Goal: Task Accomplishment & Management: Manage account settings

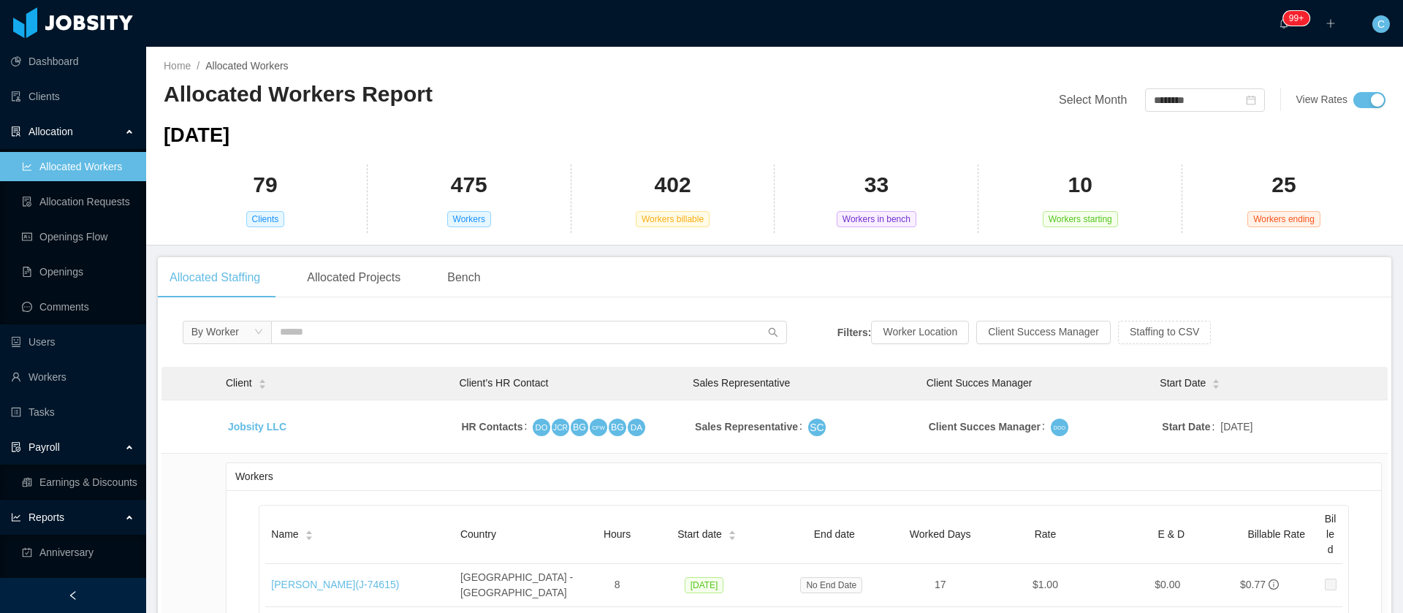
click at [44, 433] on div "Payroll" at bounding box center [73, 447] width 146 height 29
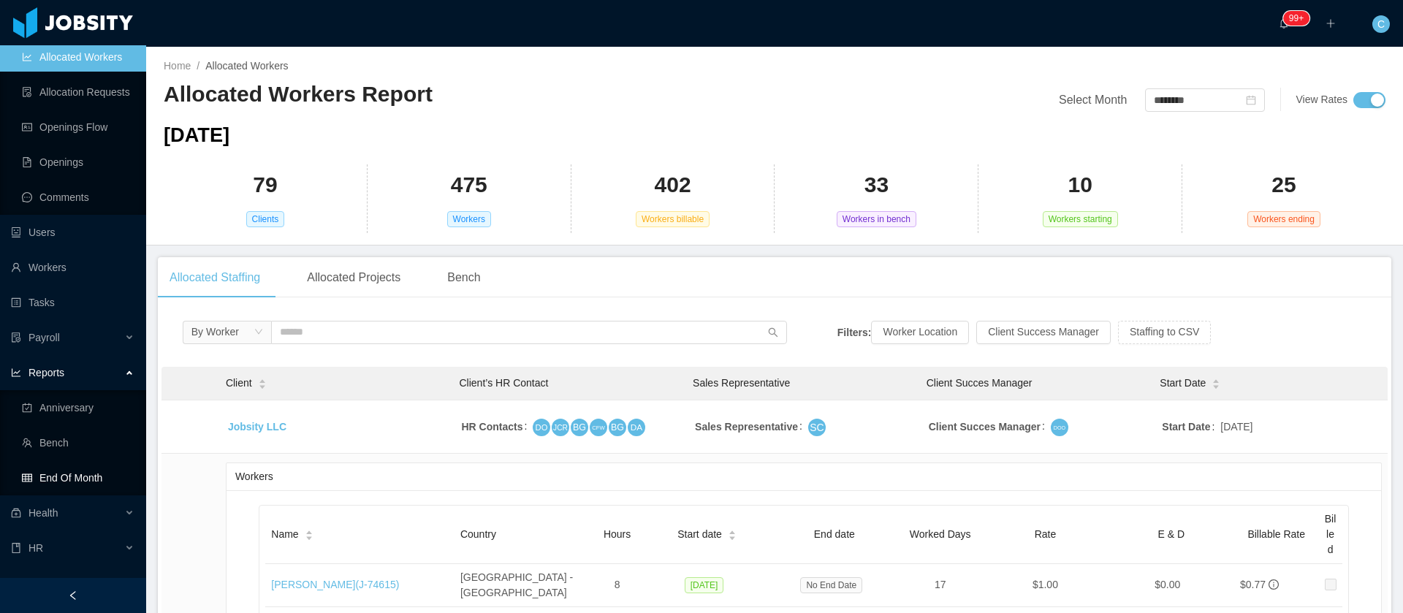
scroll to position [219, 0]
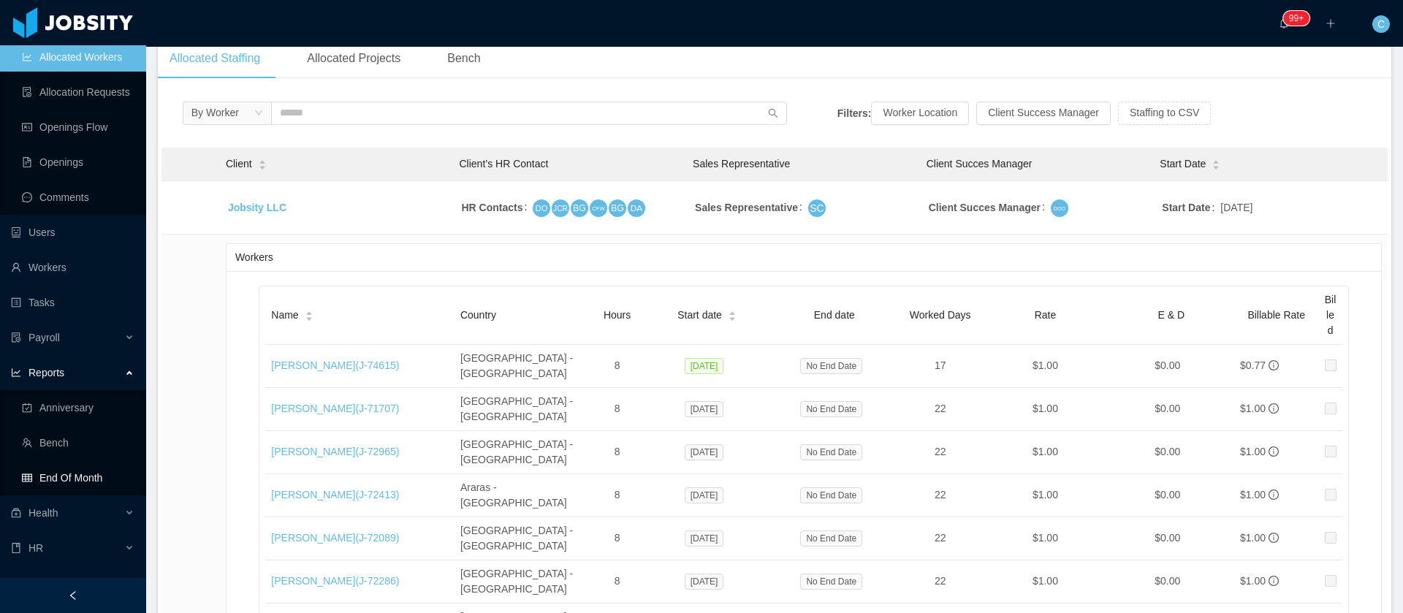
click at [83, 479] on link "End Of Month" at bounding box center [78, 477] width 113 height 29
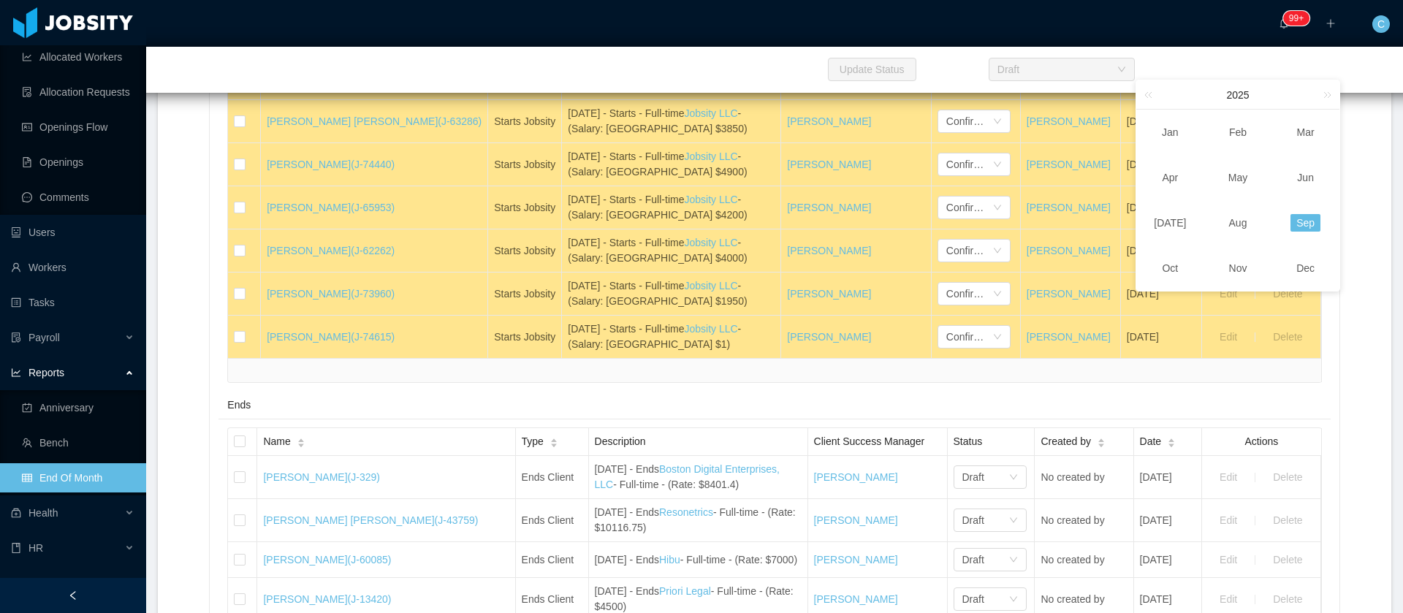
scroll to position [986, 0]
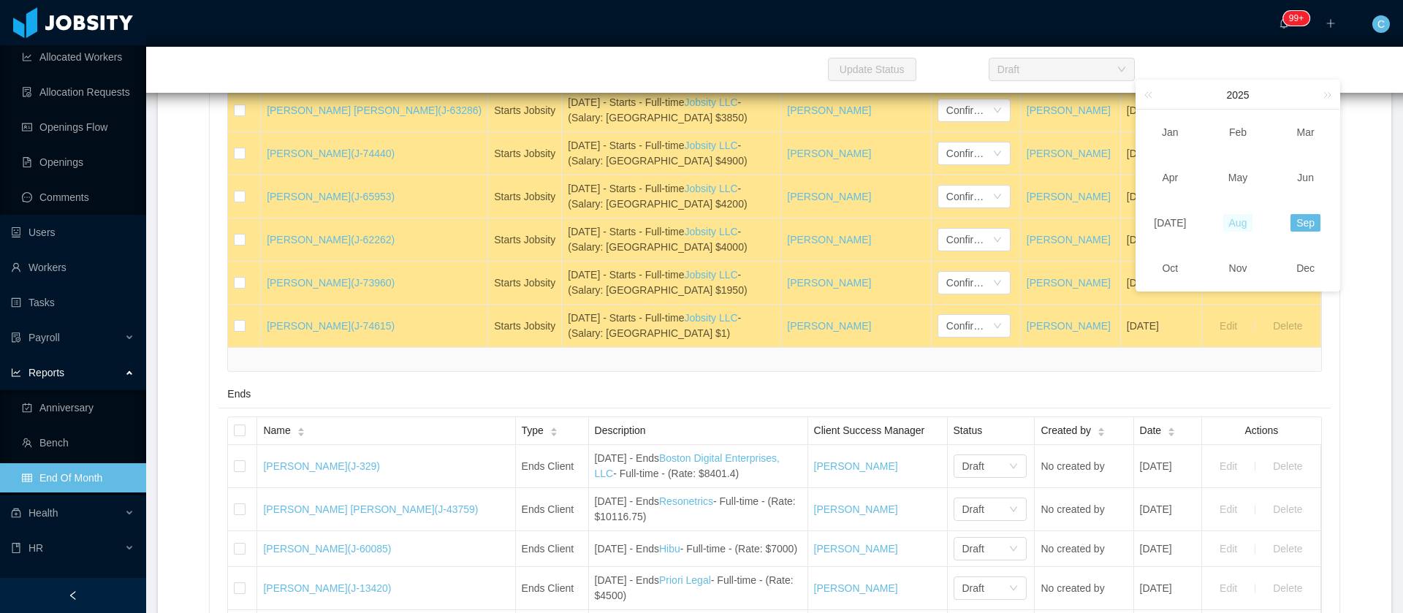
click at [1240, 223] on link "Aug" at bounding box center [1238, 223] width 30 height 18
type input "********"
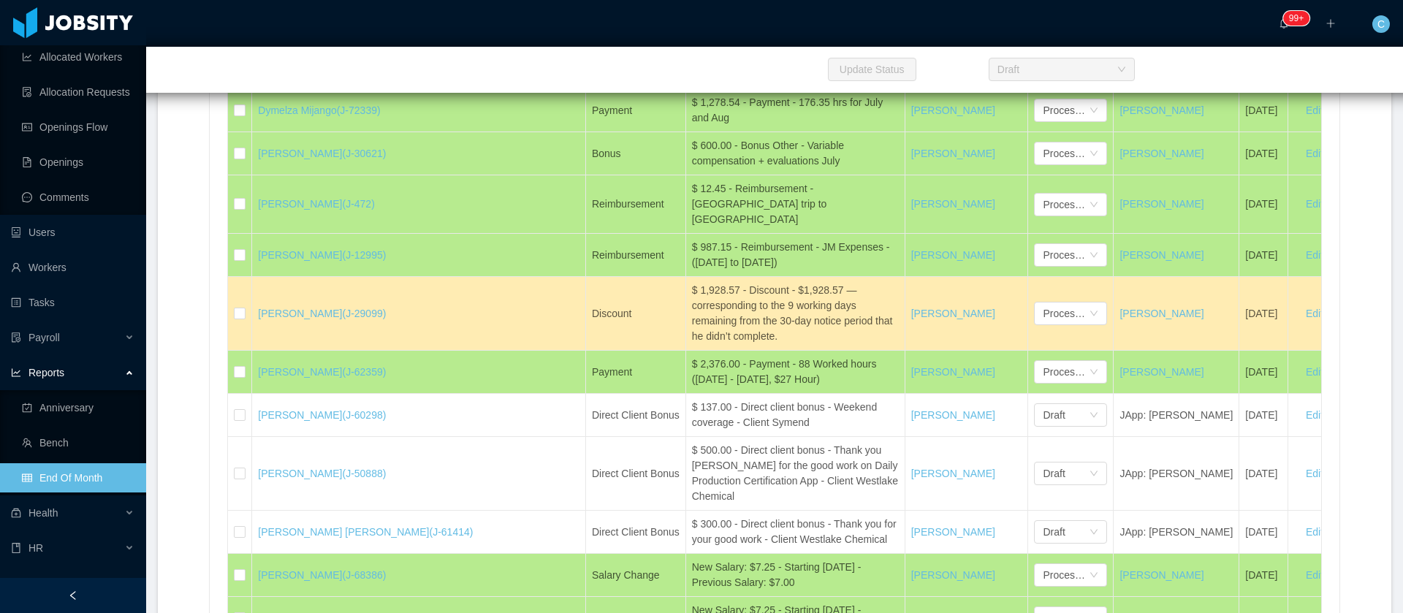
scroll to position [1551, 0]
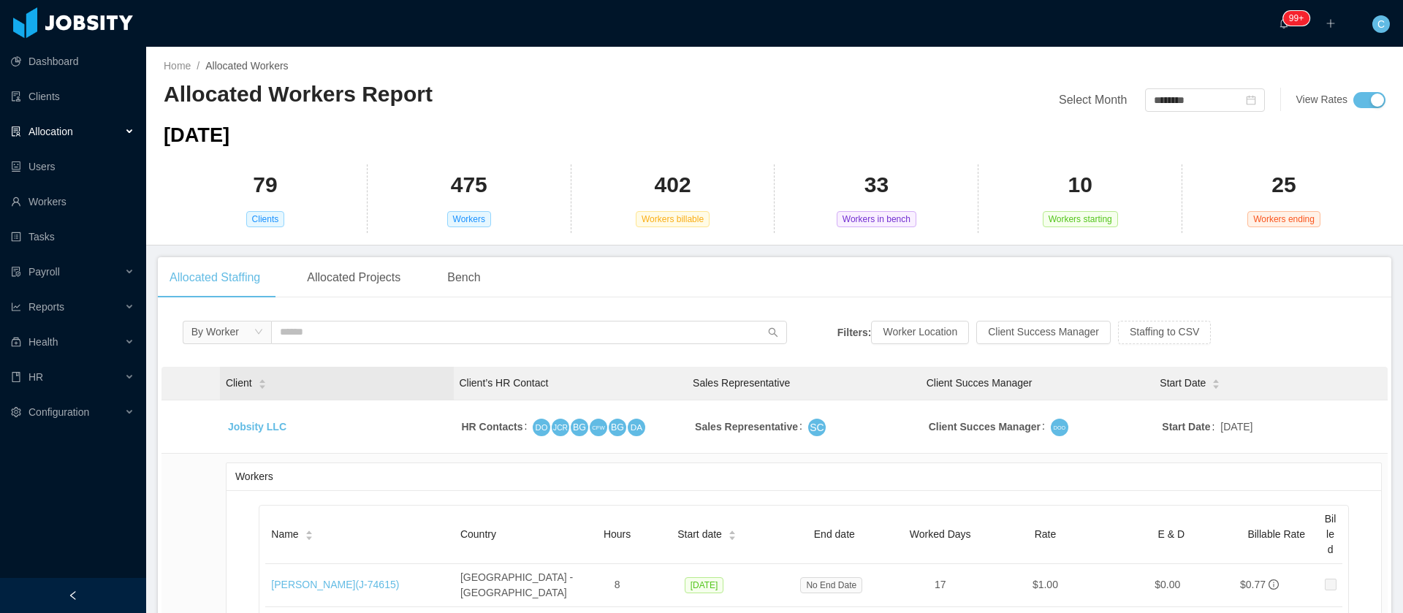
click at [260, 381] on icon "icon: caret-up" at bounding box center [262, 382] width 6 height 4
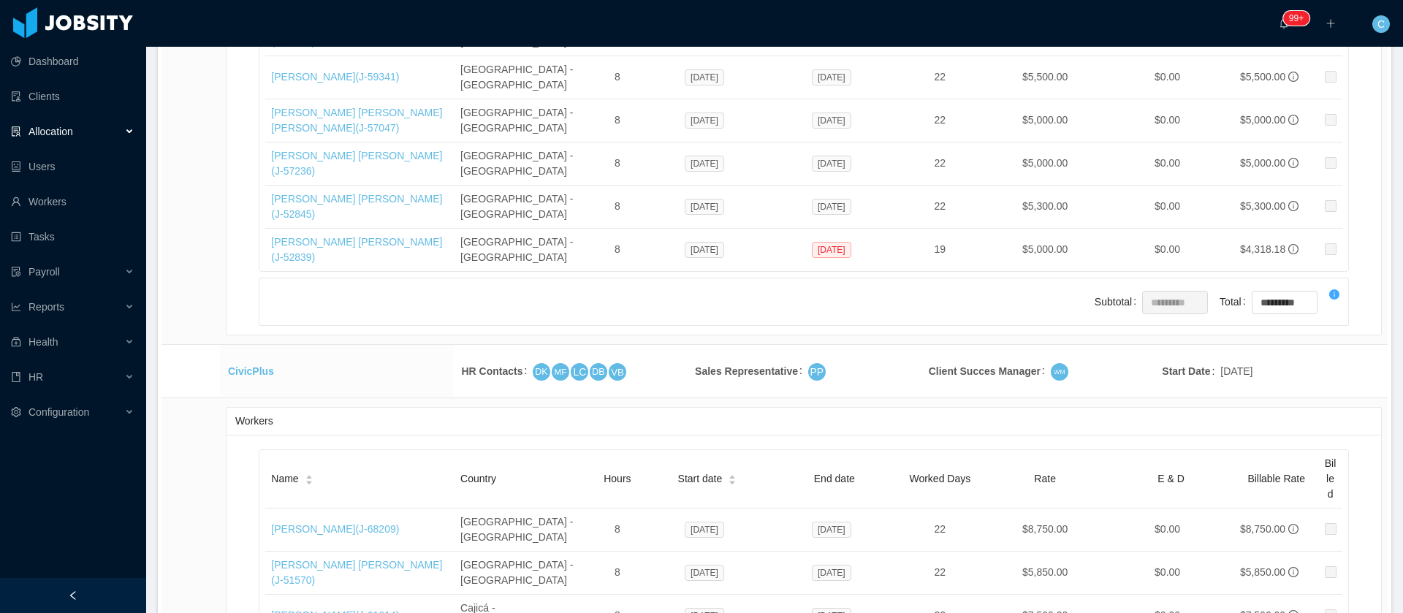
scroll to position [21690, 0]
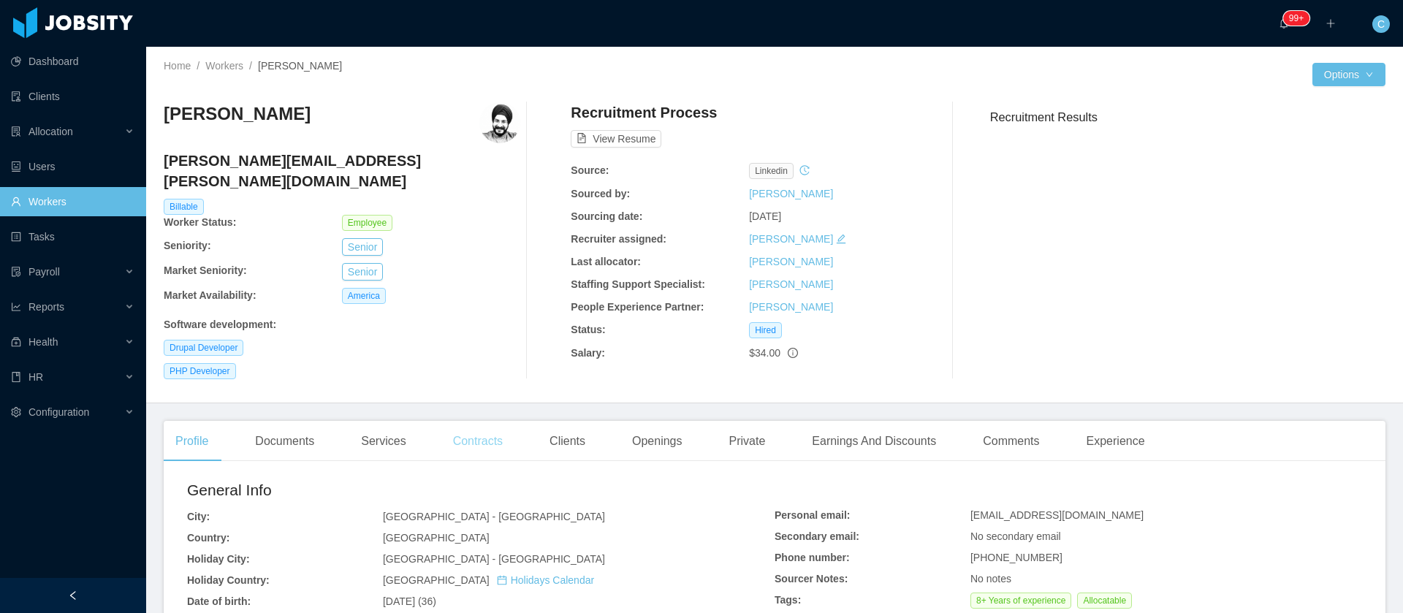
click at [491, 430] on div "Contracts" at bounding box center [477, 441] width 73 height 41
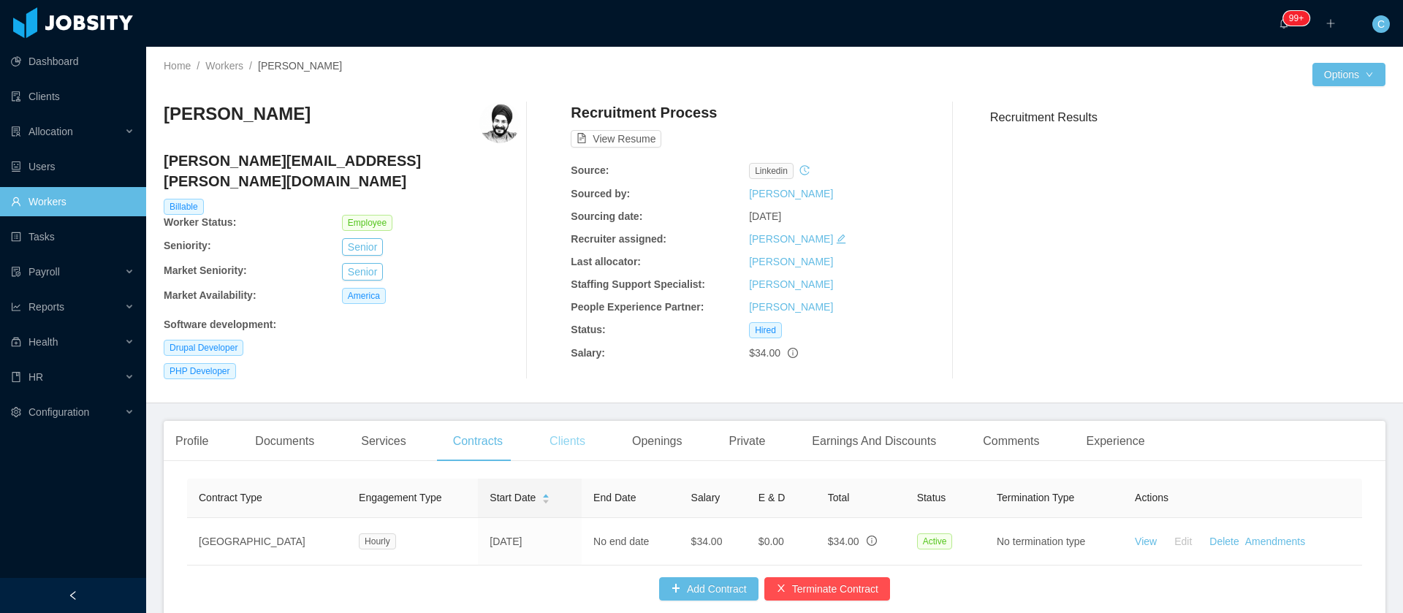
click at [558, 429] on div "Clients" at bounding box center [567, 441] width 59 height 41
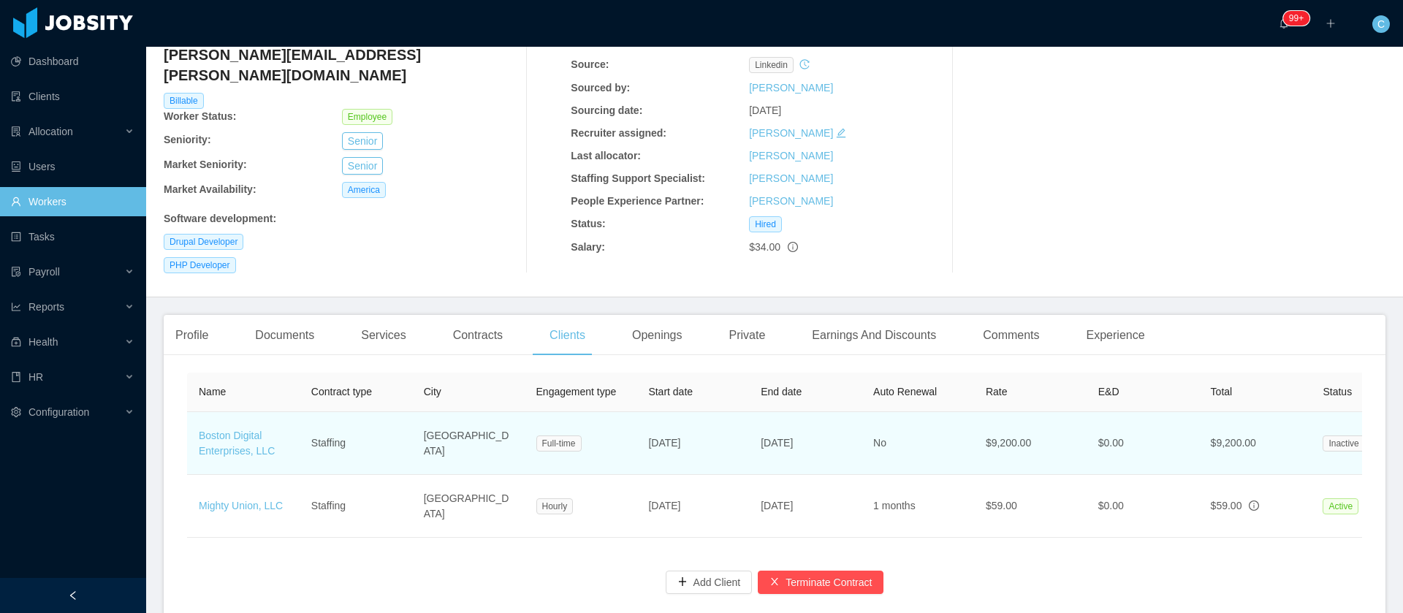
scroll to position [110, 0]
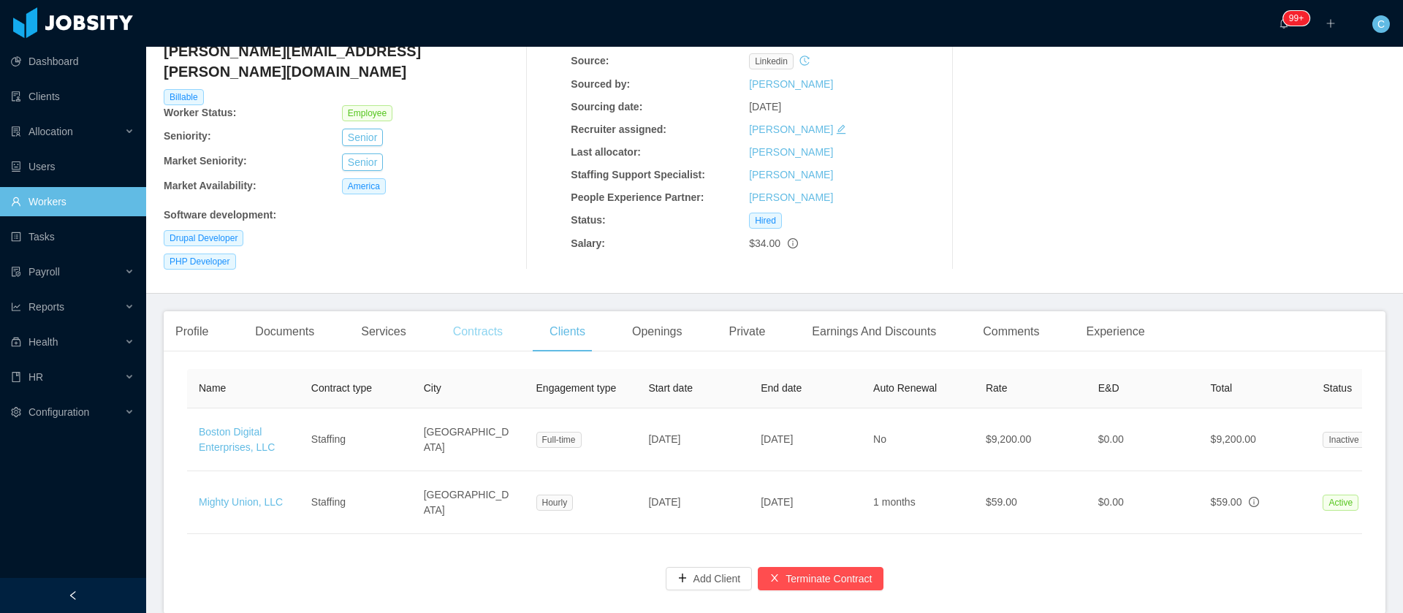
click at [470, 319] on div "Contracts" at bounding box center [477, 331] width 73 height 41
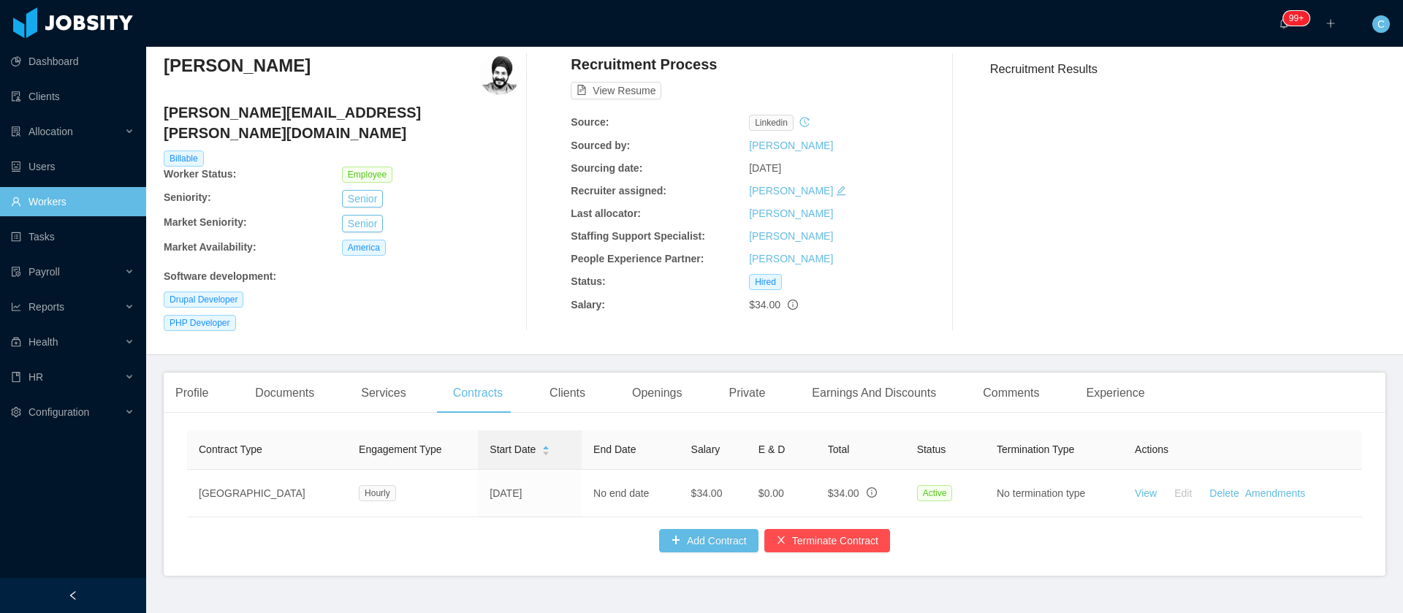
scroll to position [77, 0]
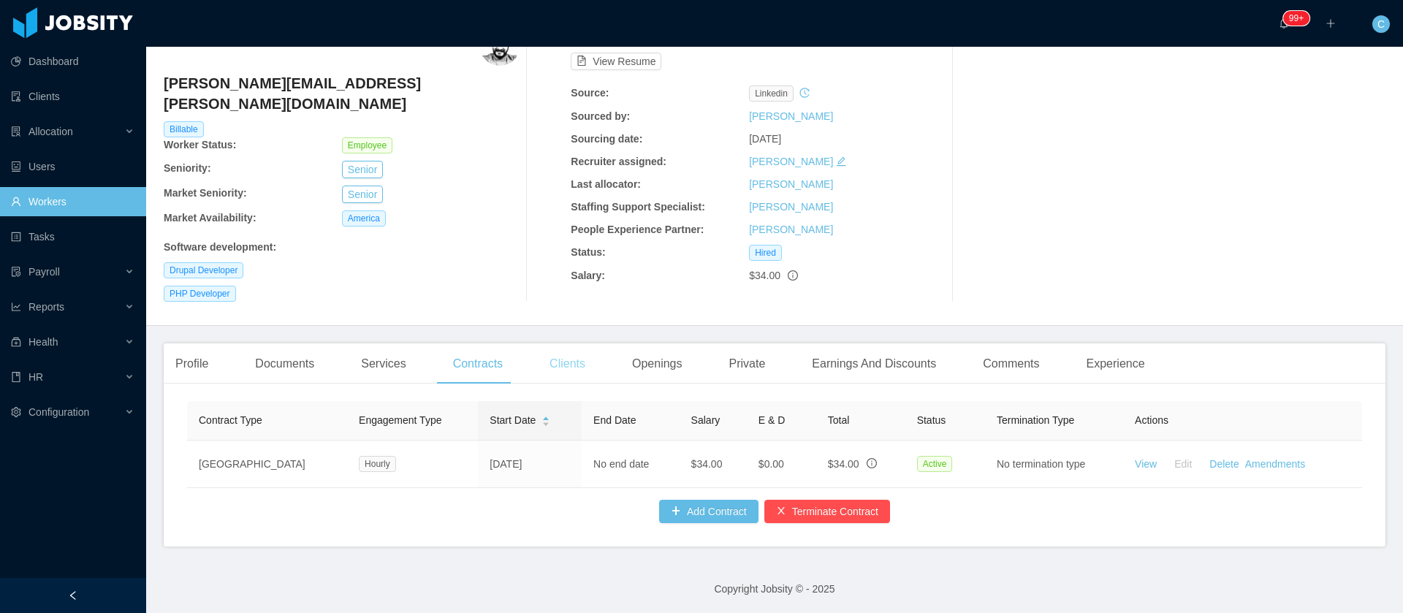
click at [569, 349] on div "Clients" at bounding box center [567, 363] width 59 height 41
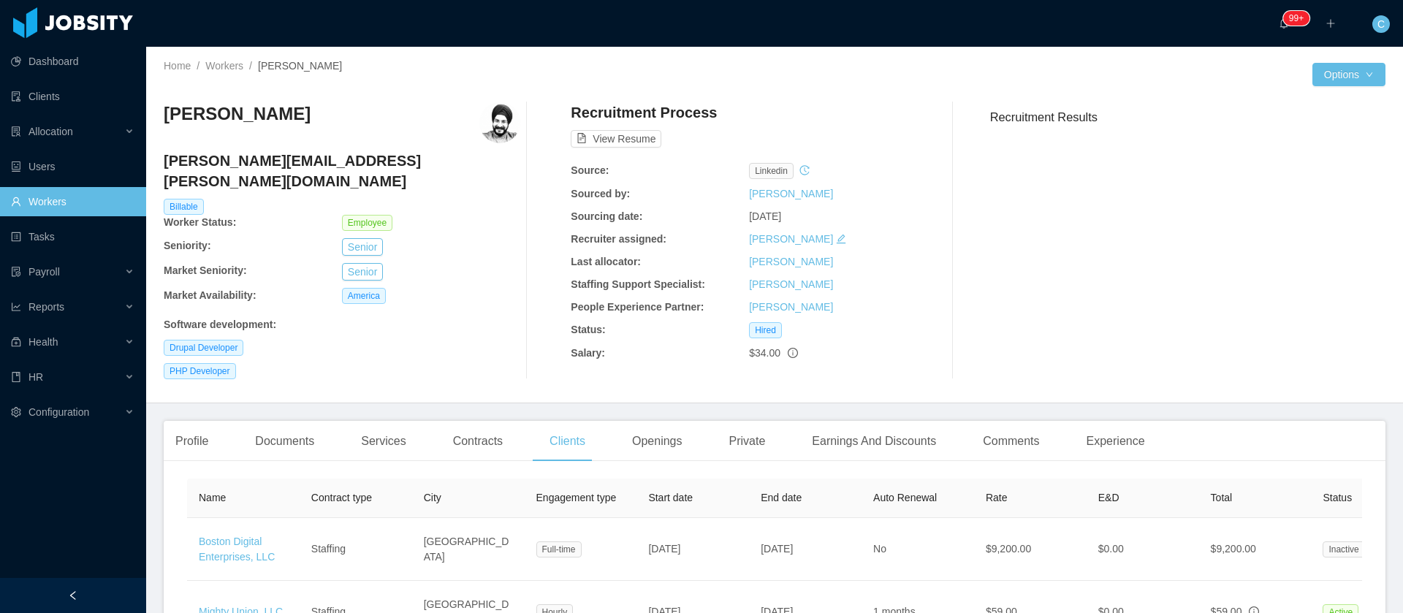
drag, startPoint x: 165, startPoint y: 121, endPoint x: 324, endPoint y: 129, distance: 158.8
click at [324, 129] on div "[PERSON_NAME]" at bounding box center [342, 122] width 357 height 41
copy h3 "[PERSON_NAME]"
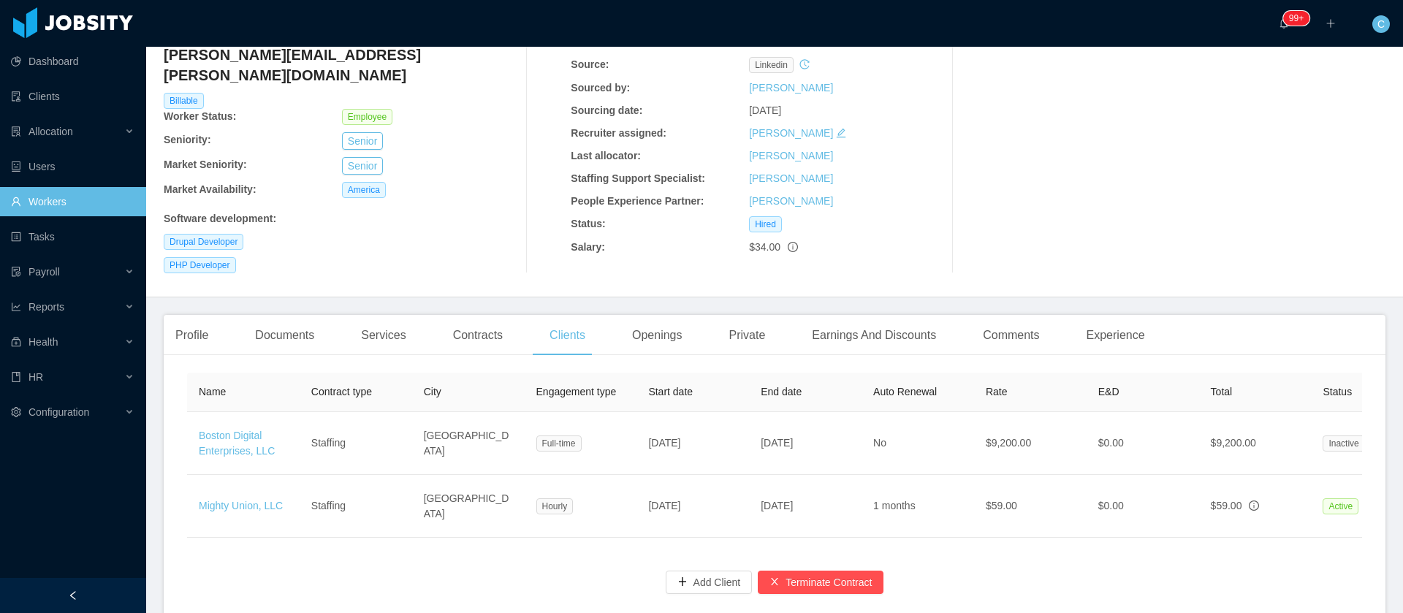
scroll to position [110, 0]
